Goal: Navigation & Orientation: Find specific page/section

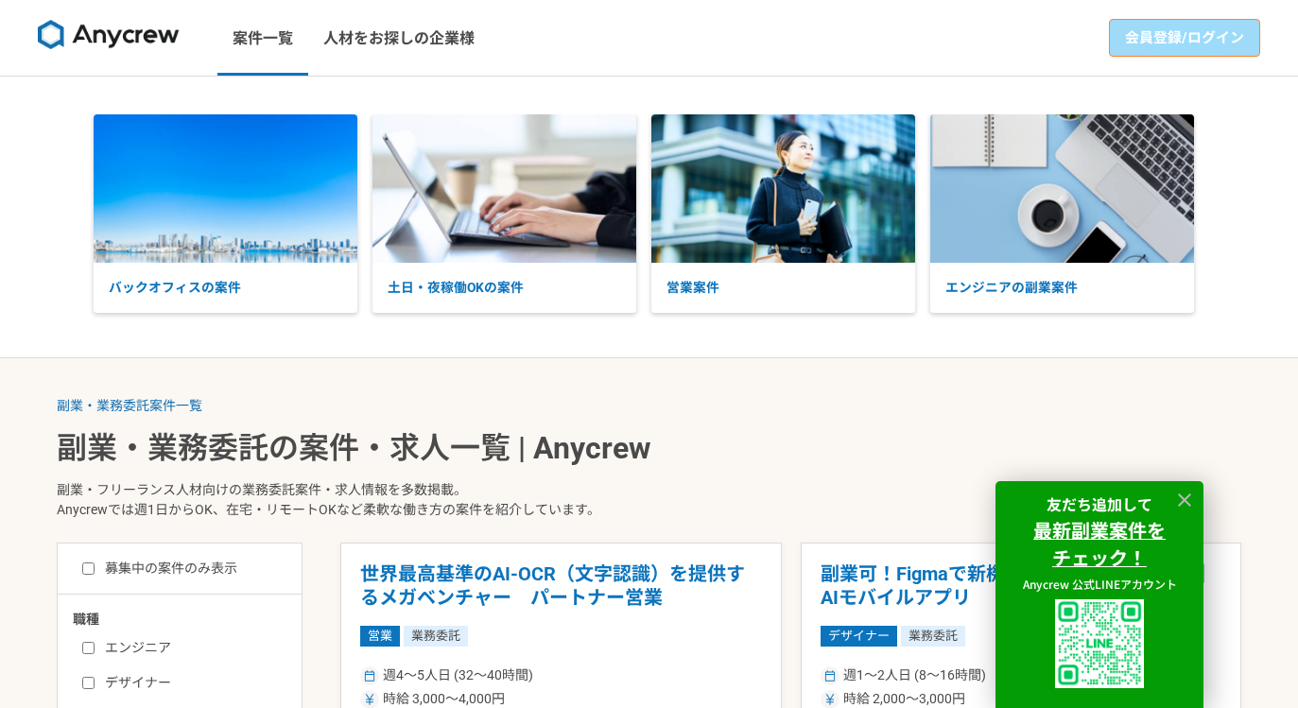
click at [1170, 31] on link "会員登録/ログイン" at bounding box center [1184, 38] width 151 height 38
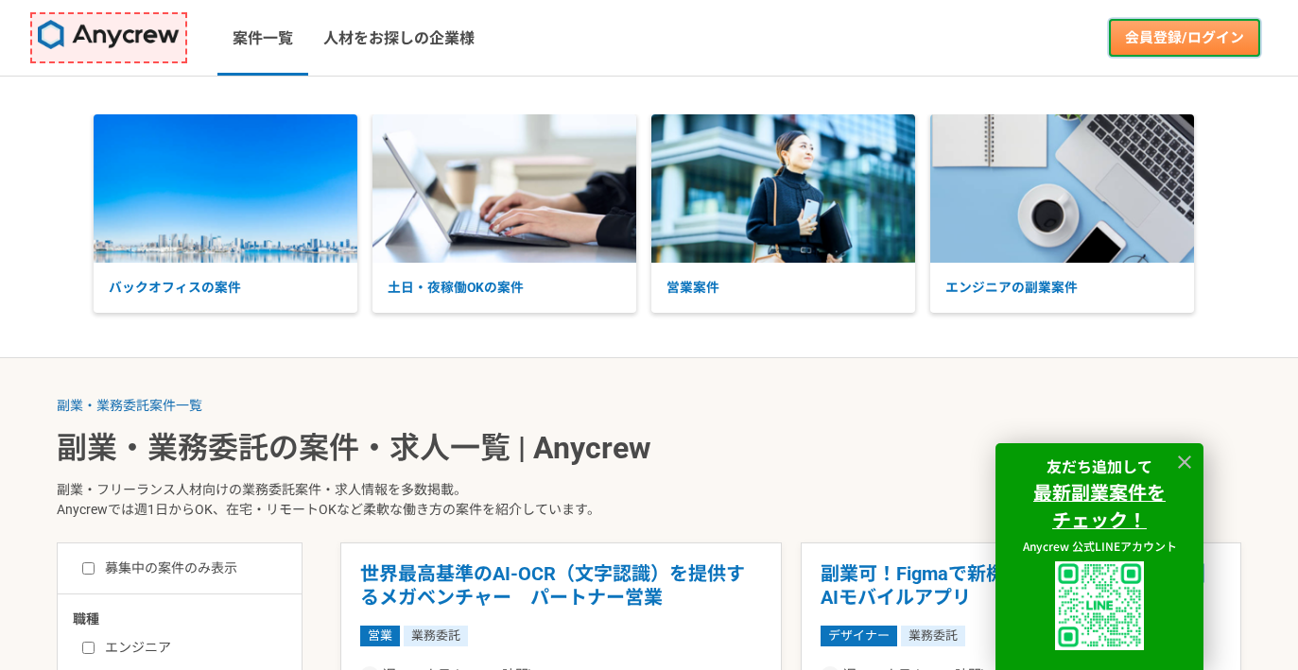
click at [1212, 25] on link "会員登録/ログイン" at bounding box center [1184, 38] width 151 height 38
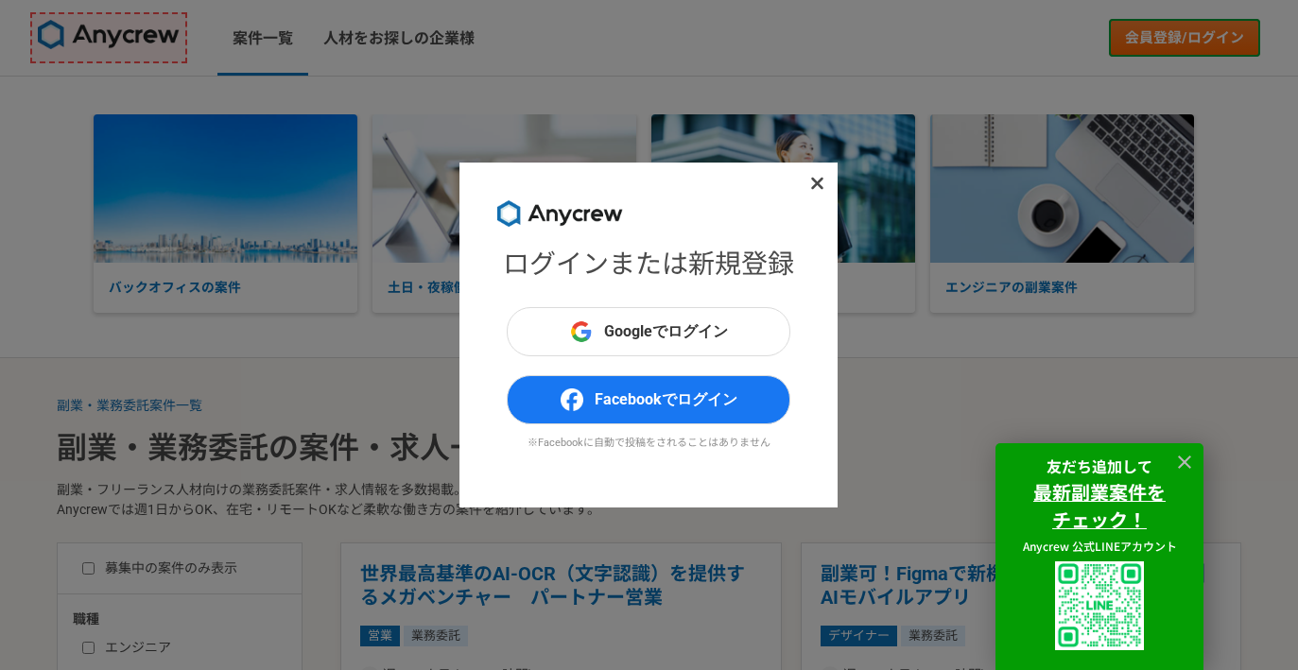
click at [885, 217] on div "ログインまたは新規登録 Googleでログイン Facebookでログイン ※Facebookに自動で投稿をされることはありません" at bounding box center [649, 335] width 1298 height 670
click at [1095, 72] on div "ログインまたは新規登録 Googleでログイン Facebookでログイン ※Facebookに自動で投稿をされることはありません" at bounding box center [649, 335] width 1298 height 670
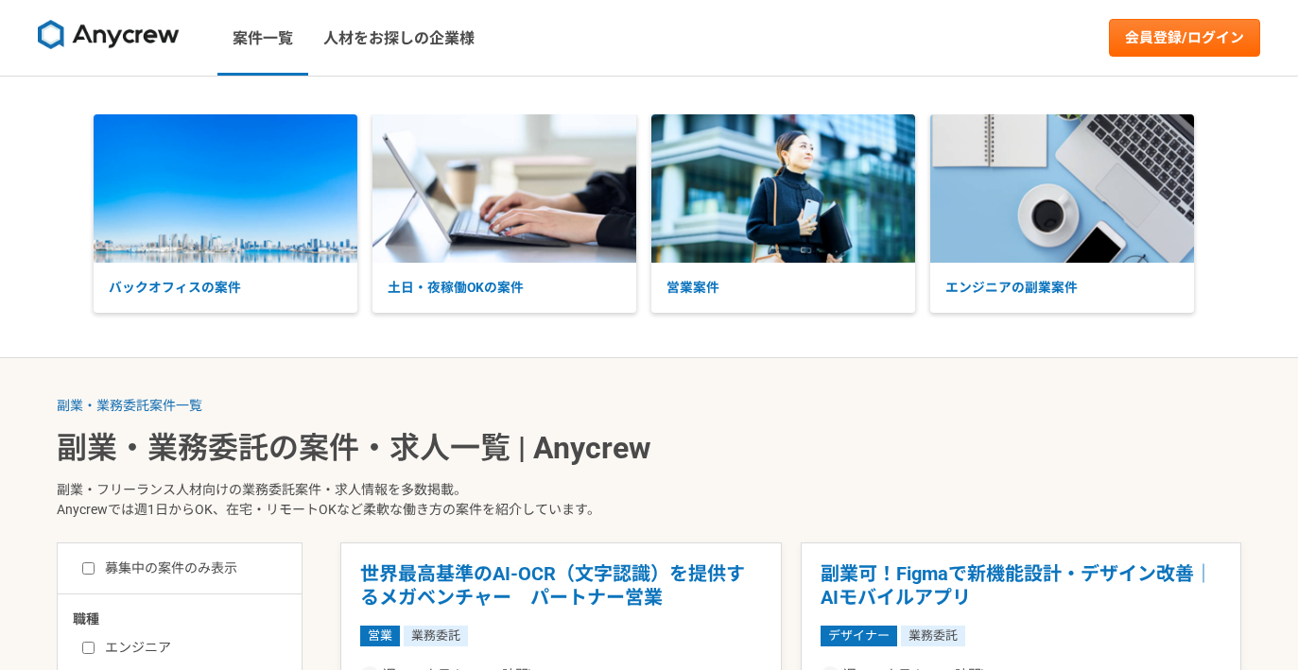
click at [162, 62] on link at bounding box center [108, 38] width 157 height 52
click at [163, 47] on img at bounding box center [109, 35] width 142 height 30
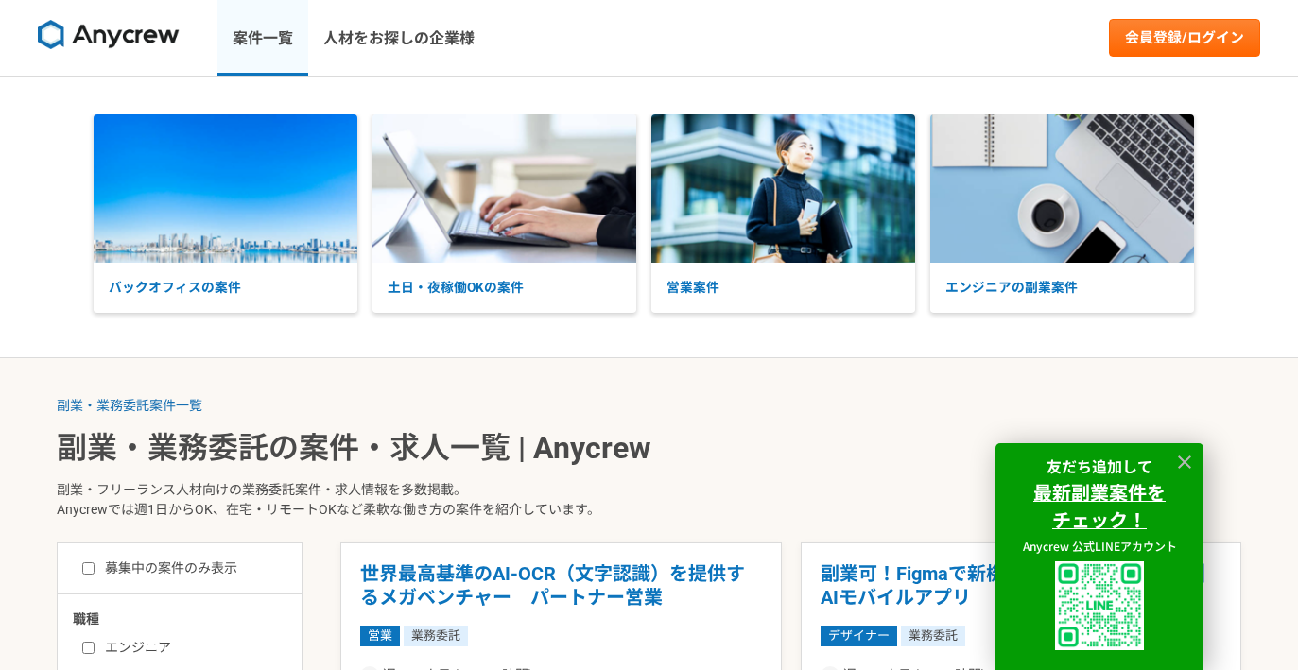
click at [263, 16] on link "案件一覧" at bounding box center [262, 38] width 91 height 76
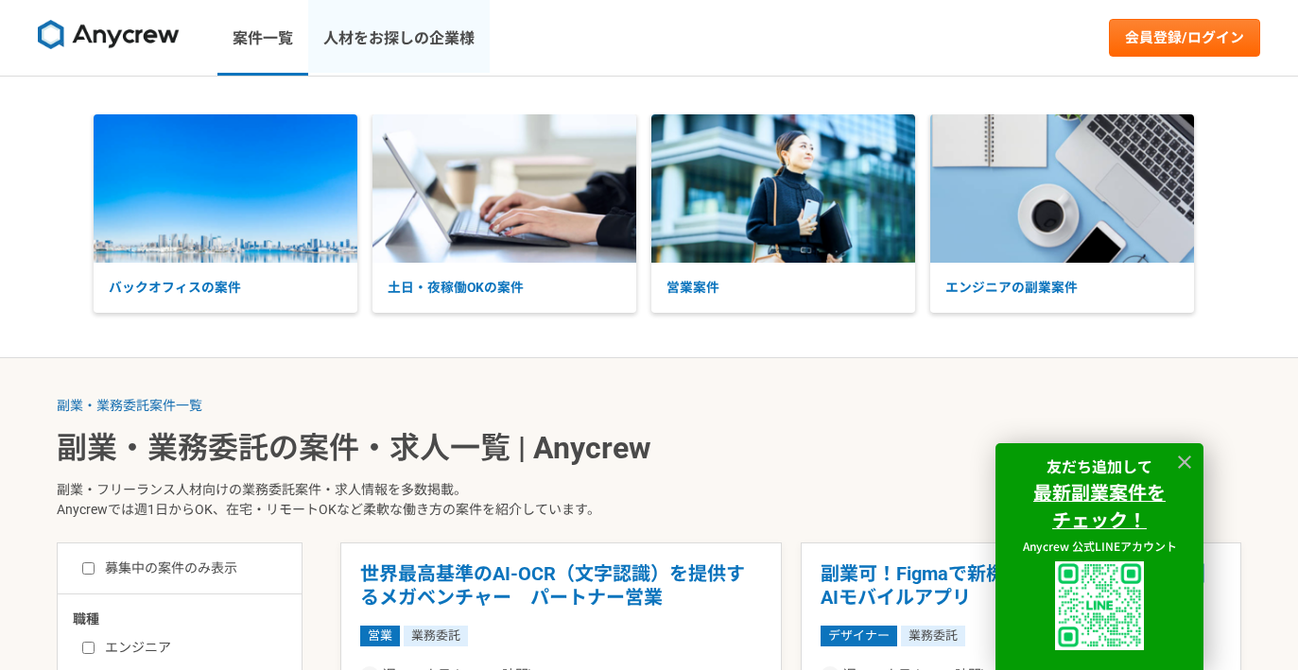
click at [443, 27] on link "人材をお探しの企業様" at bounding box center [399, 38] width 182 height 76
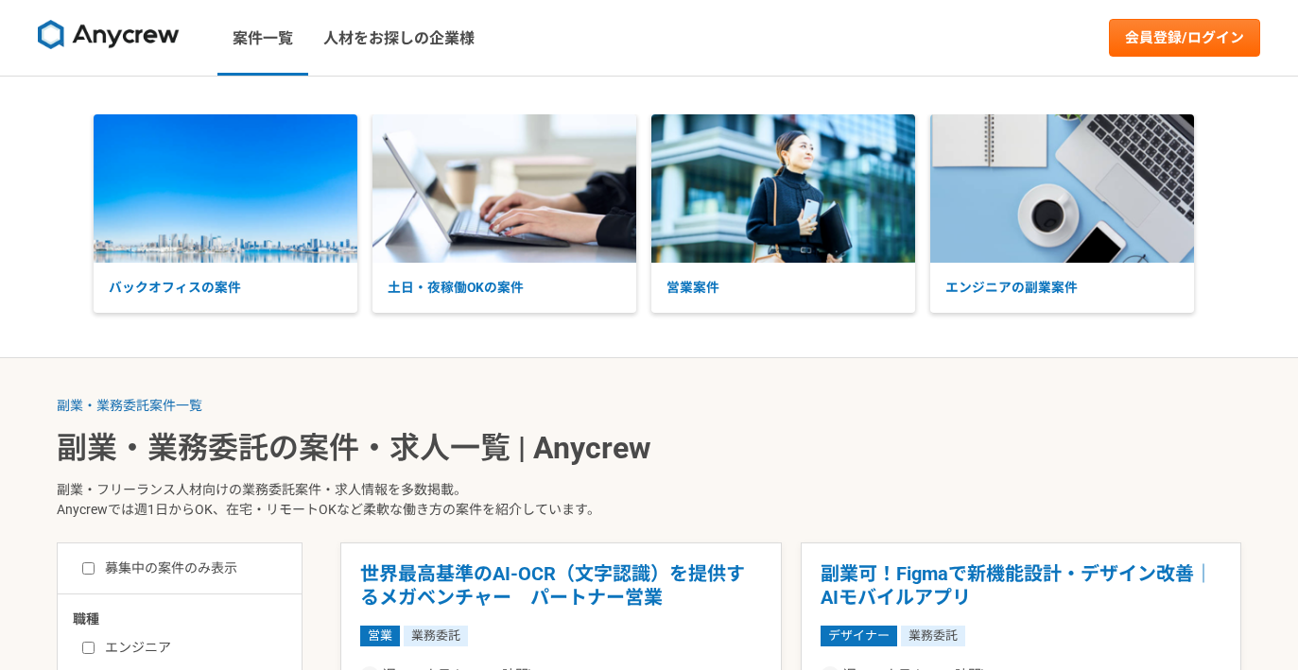
click at [829, 263] on img at bounding box center [783, 188] width 264 height 148
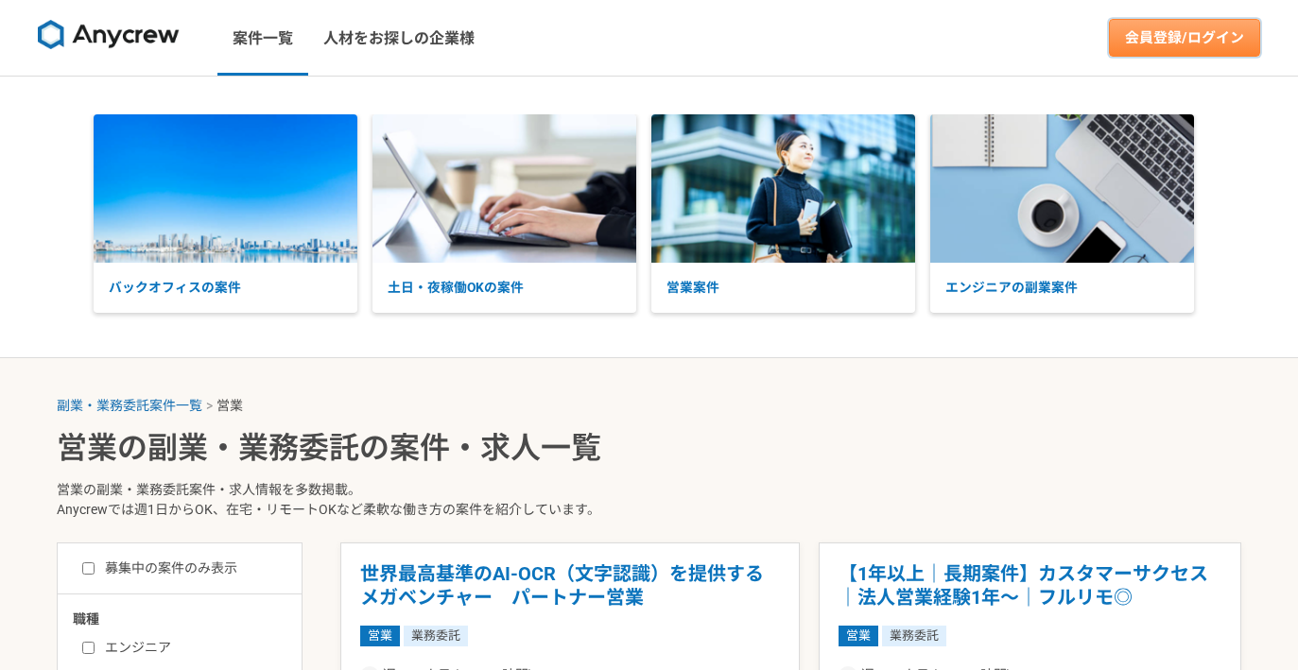
click at [1155, 48] on link "会員登録/ログイン" at bounding box center [1184, 38] width 151 height 38
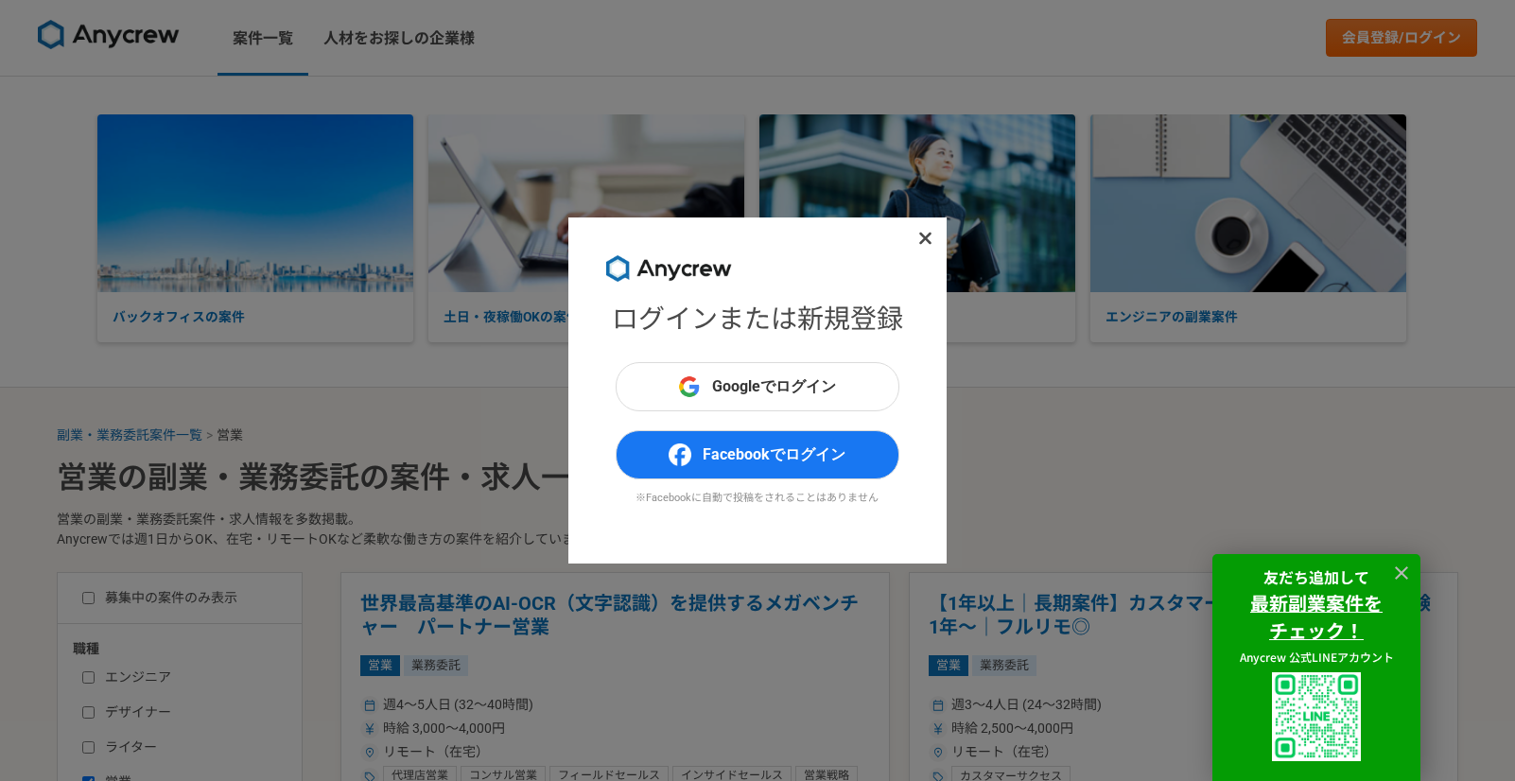
click at [574, 376] on div "ログインまたは新規登録 Googleでログイン Facebookでログイン ※Facebookに自動で投稿をされることはありません" at bounding box center [757, 390] width 378 height 346
click at [511, 366] on div "ログインまたは新規登録 Googleでログイン Facebookでログイン ※Facebookに自動で投稿をされることはありません" at bounding box center [757, 390] width 1515 height 781
